Goal: Use online tool/utility: Use online tool/utility

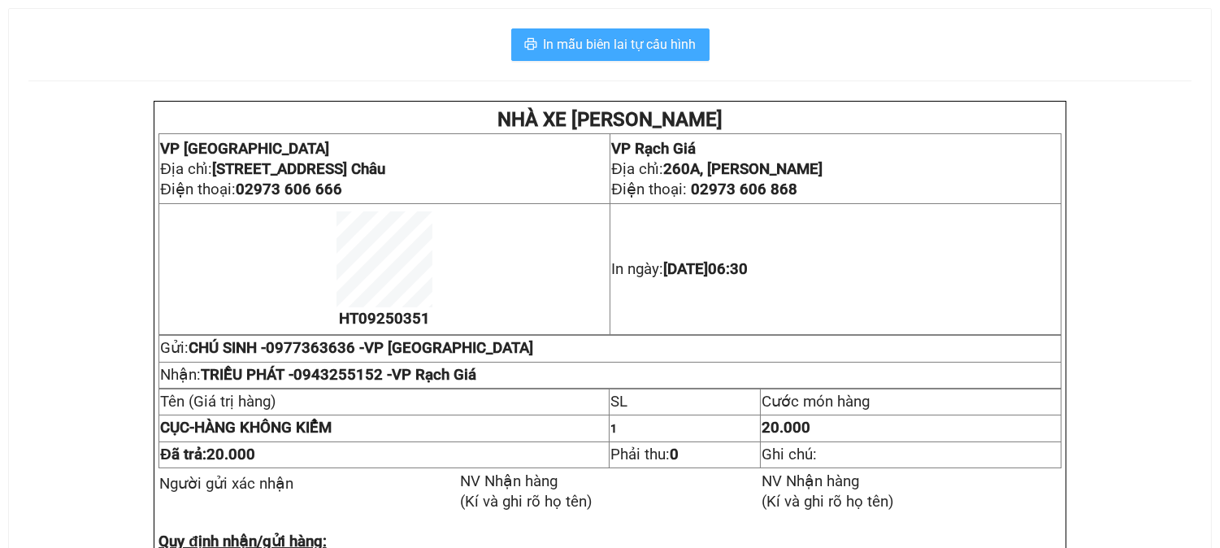
click at [675, 46] on span "In mẫu biên lai tự cấu hình" at bounding box center [620, 44] width 153 height 20
click at [653, 33] on button "In mẫu biên lai tự cấu hình" at bounding box center [610, 44] width 198 height 33
